Goal: Find specific page/section: Find specific page/section

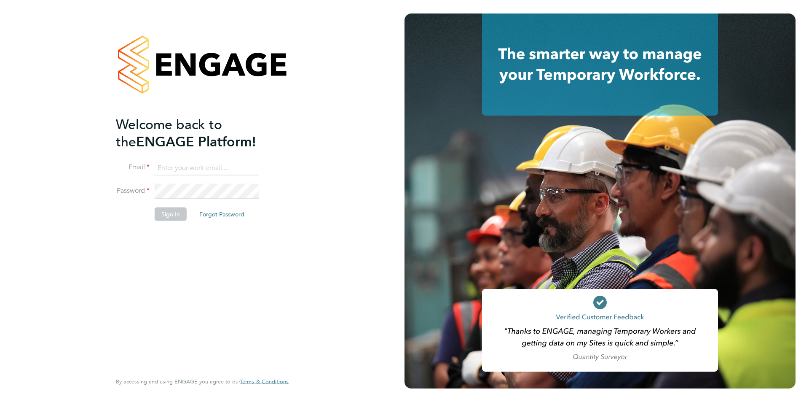
type input "timlerwill@itsconstruction.co.uk"
click at [174, 283] on div "Welcome back to the ENGAGE Platform! Email timlerwill@itsconstruction.co.uk Pas…" at bounding box center [198, 242] width 164 height 255
click at [163, 209] on button "Sign In" at bounding box center [171, 213] width 32 height 13
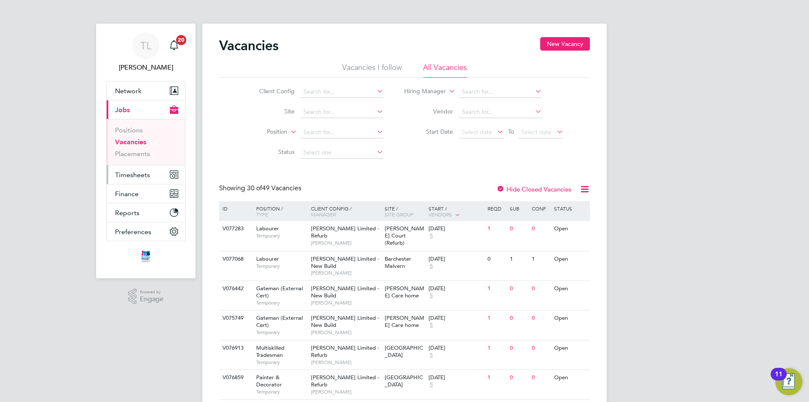
click at [149, 172] on span "Timesheets" at bounding box center [132, 175] width 35 height 8
click at [139, 156] on link "Placements" at bounding box center [132, 154] width 35 height 8
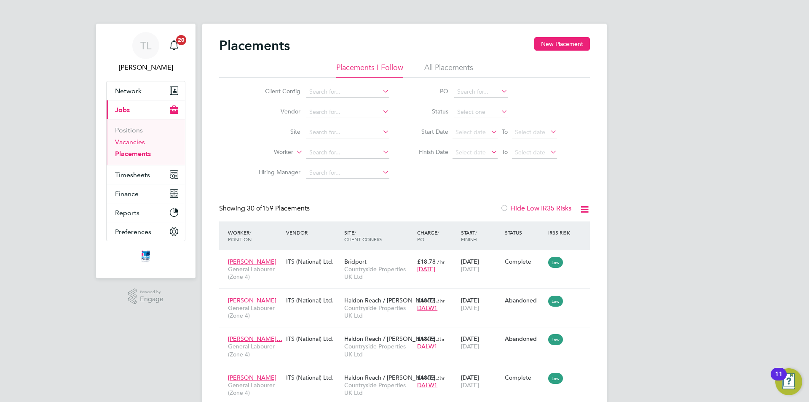
click at [127, 142] on link "Vacancies" at bounding box center [130, 142] width 30 height 8
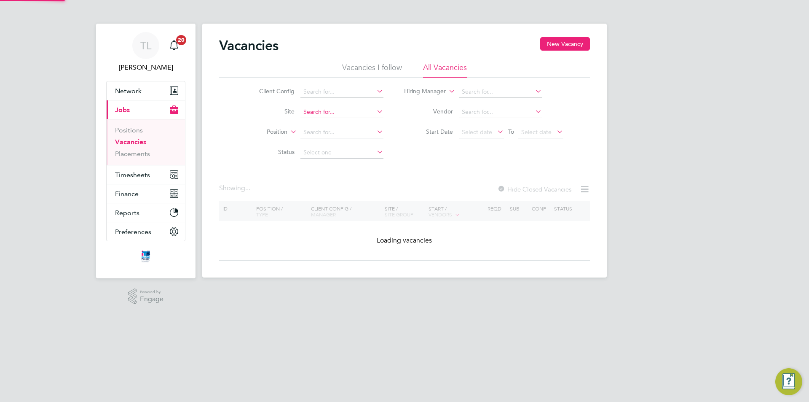
click at [316, 113] on input at bounding box center [341, 112] width 83 height 12
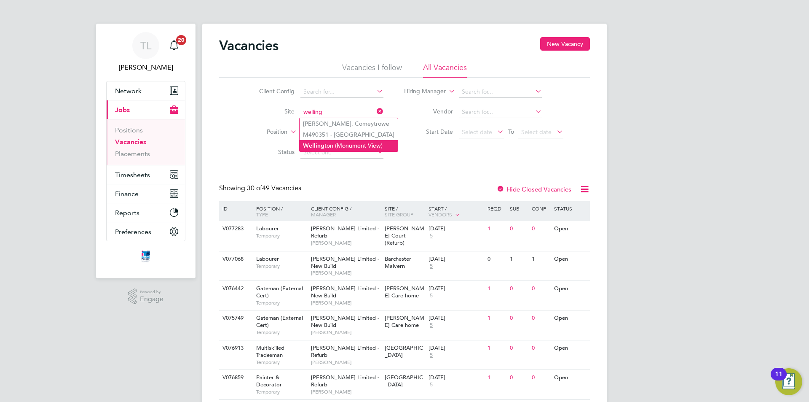
click at [338, 142] on li "Welling ton (Monument View)" at bounding box center [349, 145] width 98 height 11
type input "[GEOGRAPHIC_DATA] (Monument View)"
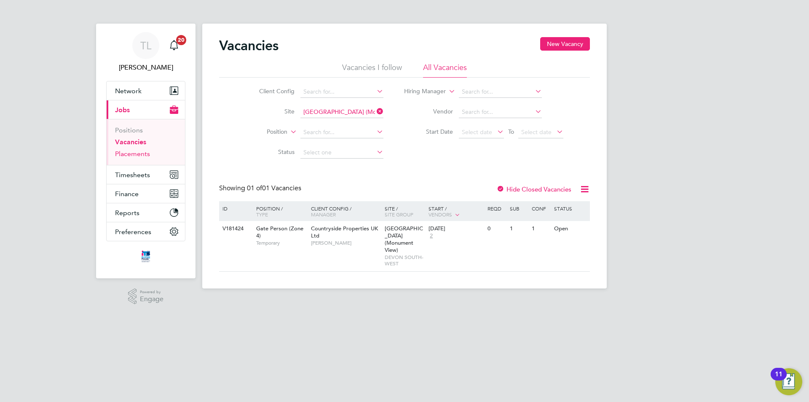
click at [140, 152] on link "Placements" at bounding box center [132, 154] width 35 height 8
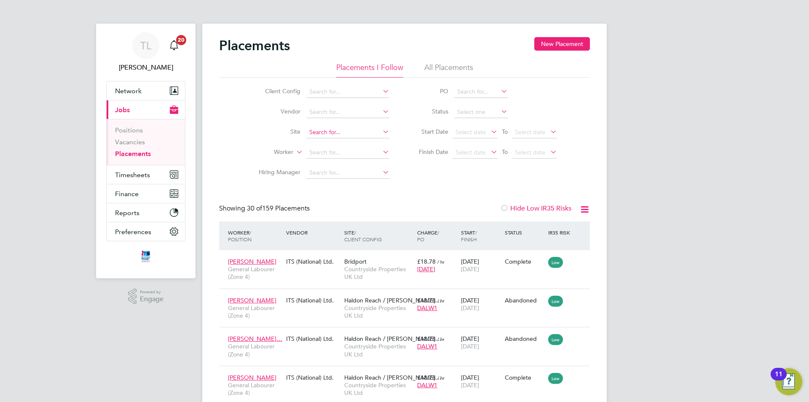
click at [337, 129] on input at bounding box center [347, 132] width 83 height 12
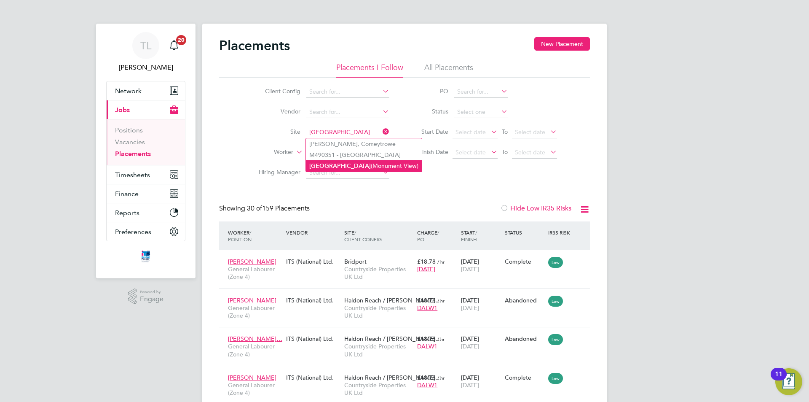
click at [357, 166] on li "[GEOGRAPHIC_DATA] (Monument View)" at bounding box center [364, 165] width 116 height 11
type input "[GEOGRAPHIC_DATA] (Monument View)"
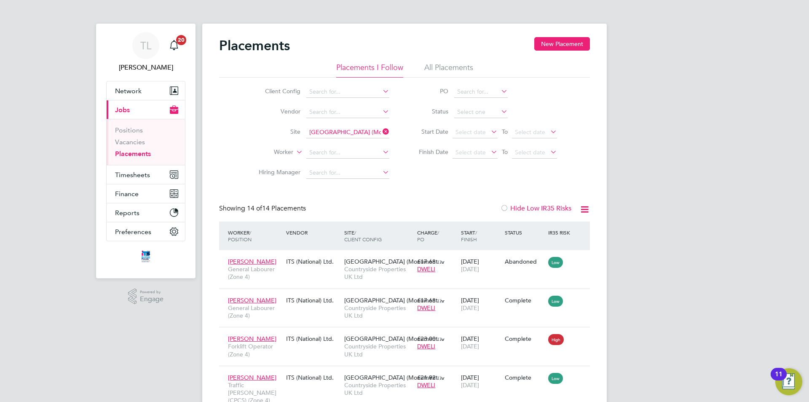
click at [381, 130] on icon at bounding box center [381, 132] width 0 height 12
click at [357, 130] on input at bounding box center [347, 132] width 83 height 12
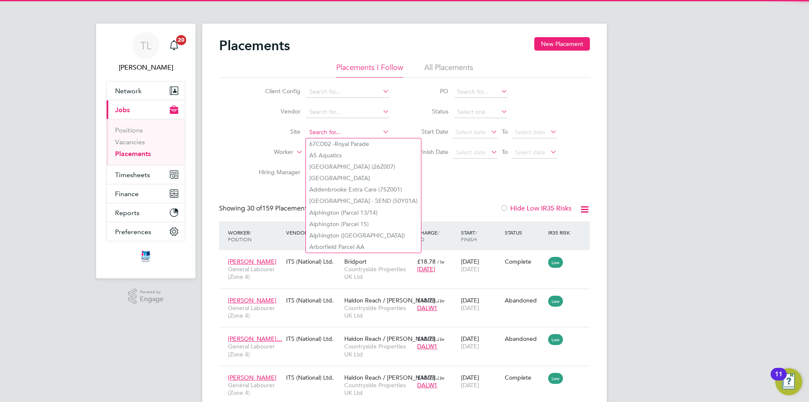
scroll to position [32, 73]
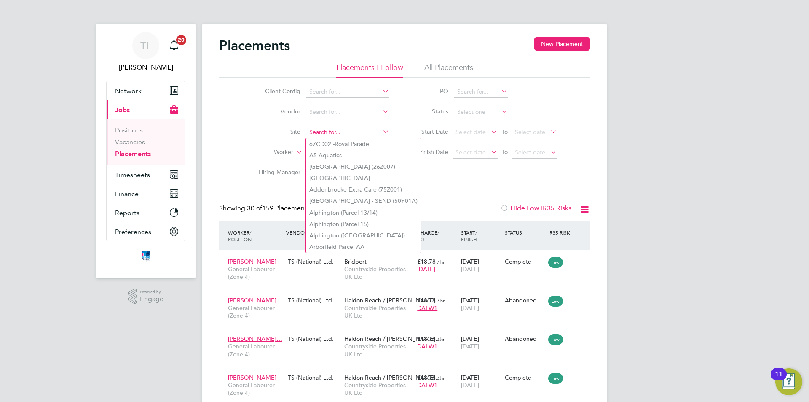
type input "w"
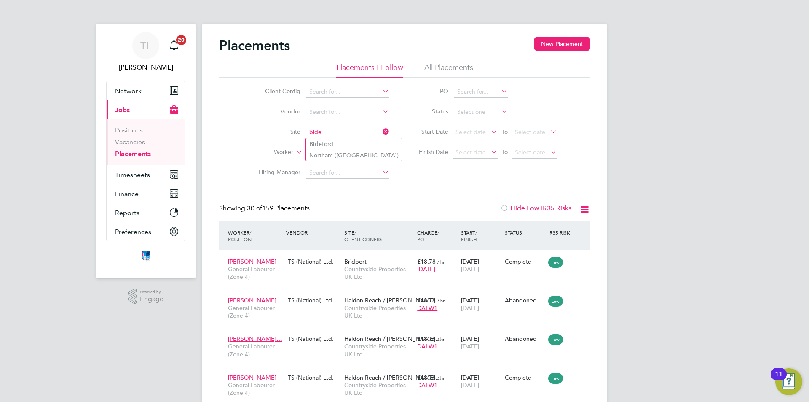
type input "bide"
click at [381, 134] on icon at bounding box center [381, 132] width 0 height 12
click at [356, 134] on input at bounding box center [347, 132] width 83 height 12
click at [353, 165] on li "Welling ton (Monument View)" at bounding box center [355, 165] width 98 height 11
type input "[GEOGRAPHIC_DATA] (Monument View)"
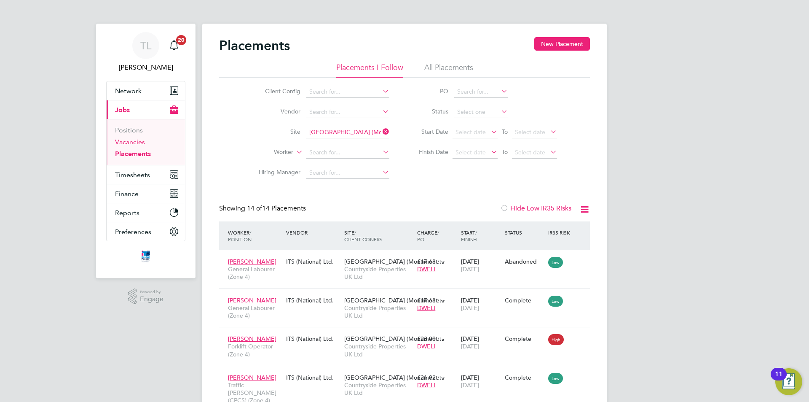
click at [127, 141] on link "Vacancies" at bounding box center [130, 142] width 30 height 8
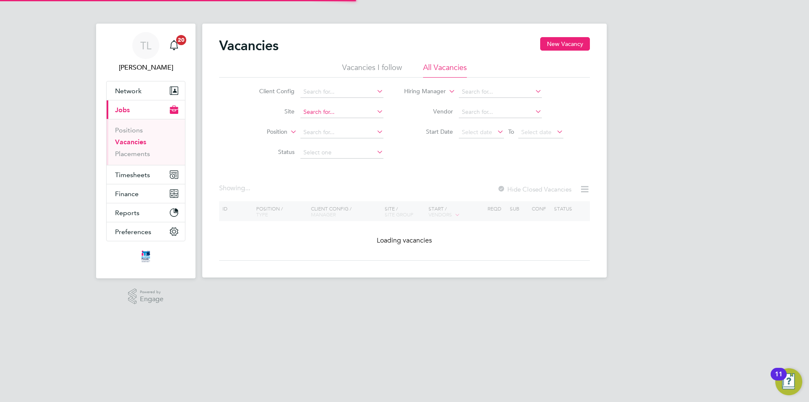
click at [342, 115] on input at bounding box center [341, 112] width 83 height 12
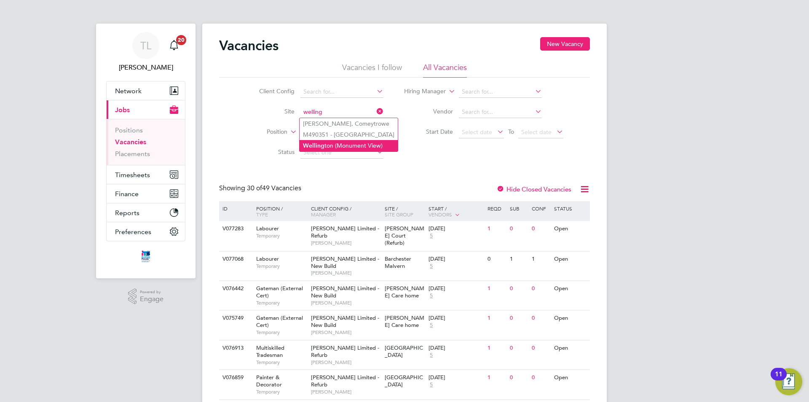
click at [326, 142] on li "Welling ton (Monument View)" at bounding box center [349, 145] width 98 height 11
type input "[GEOGRAPHIC_DATA] (Monument View)"
